Goal: Navigation & Orientation: Find specific page/section

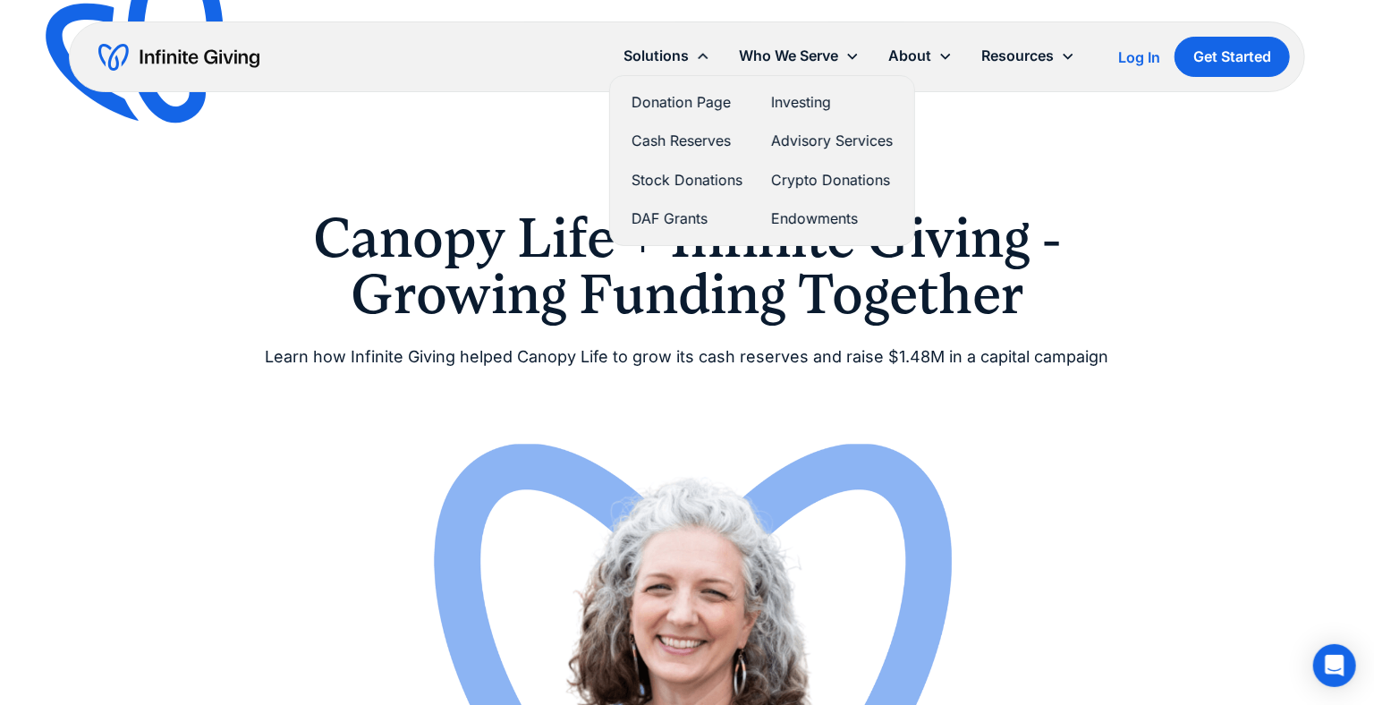
click at [660, 134] on link "Cash Reserves" at bounding box center [687, 141] width 111 height 24
